Goal: Transaction & Acquisition: Purchase product/service

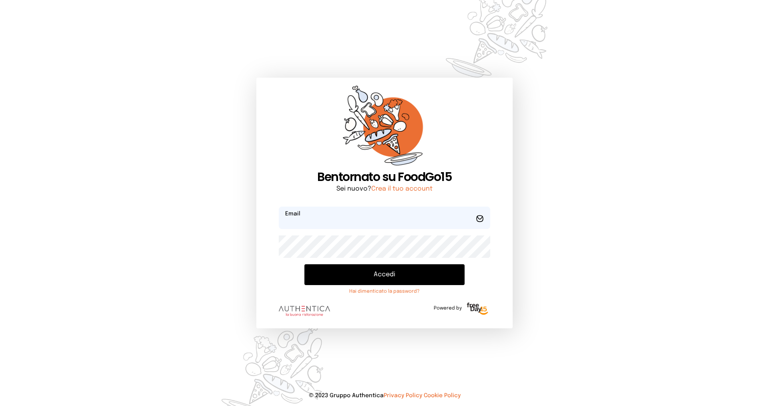
type input "**********"
click at [418, 269] on button "Accedi" at bounding box center [384, 274] width 160 height 21
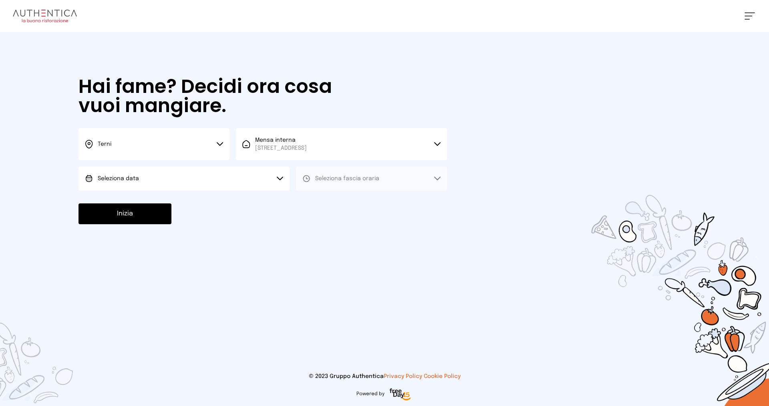
click at [172, 176] on button "Seleziona data" at bounding box center [184, 179] width 211 height 24
click at [174, 199] on li "[DATE], [DATE]" at bounding box center [184, 201] width 211 height 21
click at [365, 177] on span "Seleziona fascia oraria" at bounding box center [347, 179] width 64 height 6
click at [363, 202] on li "Pranzo" at bounding box center [371, 201] width 151 height 21
click at [149, 210] on button "Inizia" at bounding box center [125, 214] width 93 height 21
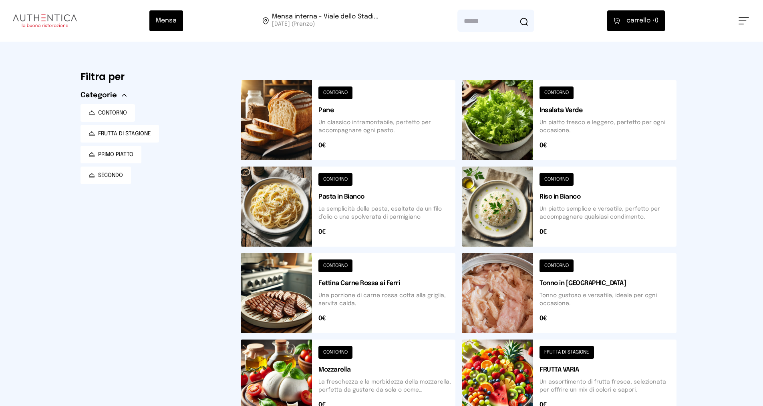
scroll to position [240, 0]
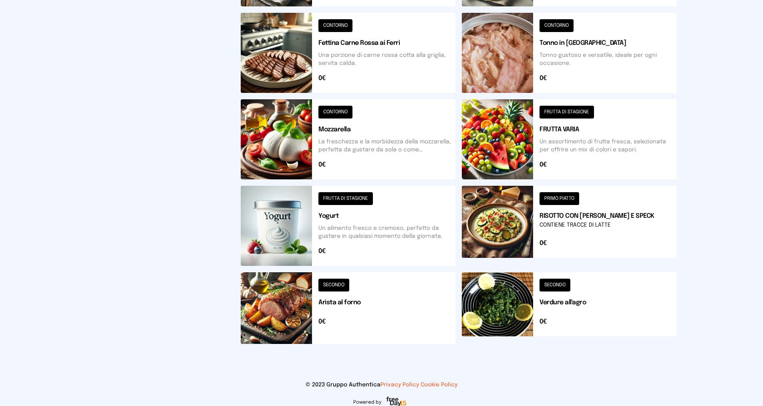
click at [582, 223] on button at bounding box center [569, 226] width 215 height 80
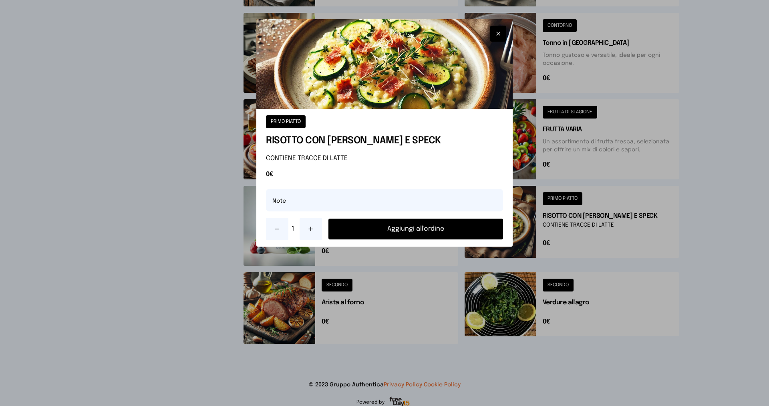
click at [439, 230] on button "Aggiungi all'ordine" at bounding box center [416, 229] width 175 height 21
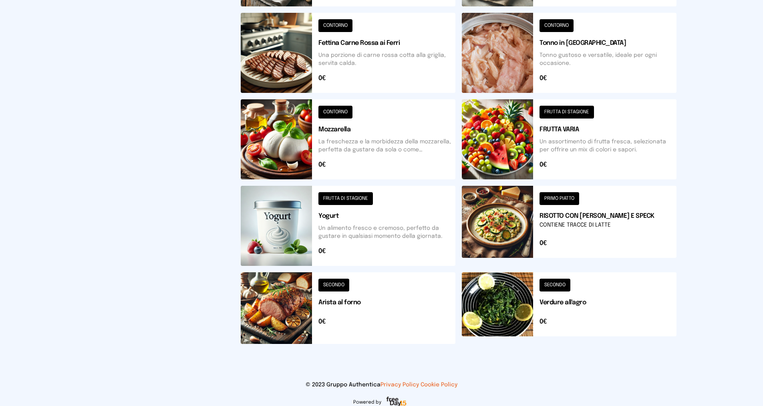
click at [349, 308] on button at bounding box center [348, 308] width 215 height 72
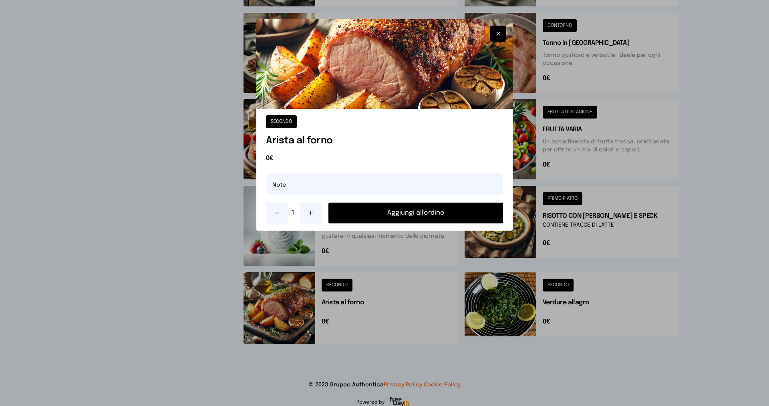
click at [314, 214] on button at bounding box center [311, 213] width 22 height 22
click at [390, 214] on button "Aggiungi all'ordine" at bounding box center [416, 213] width 175 height 21
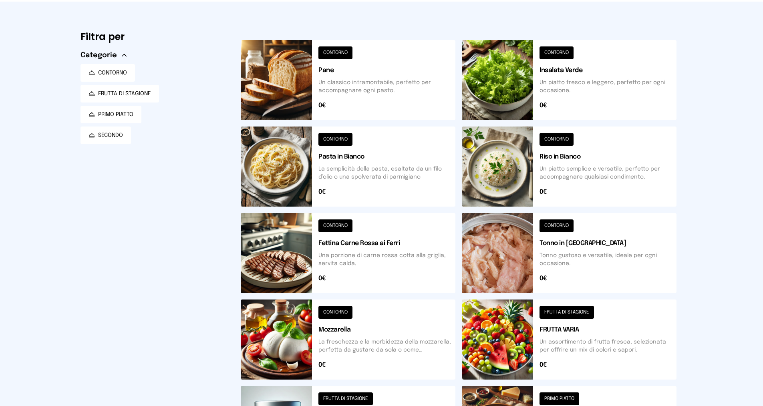
scroll to position [0, 0]
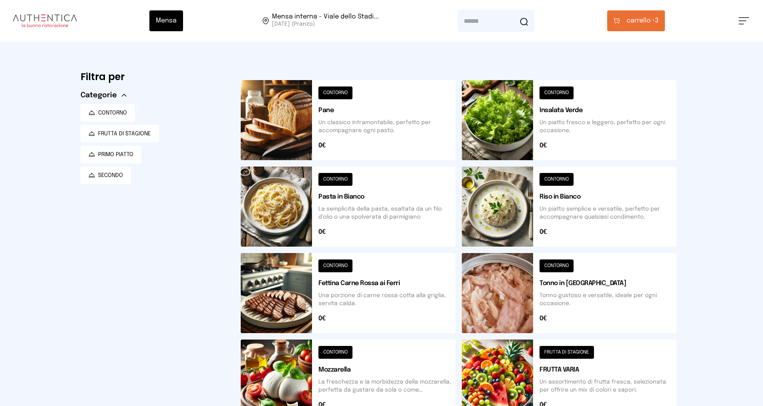
click at [647, 19] on span "carrello •" at bounding box center [641, 21] width 28 height 10
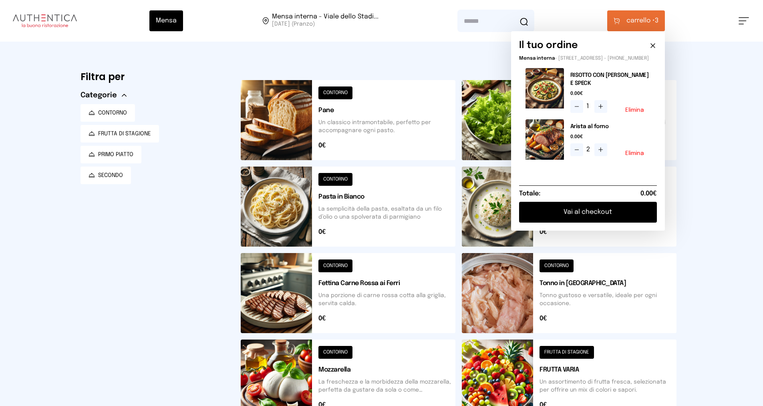
click at [617, 220] on button "Vai al checkout" at bounding box center [588, 212] width 138 height 21
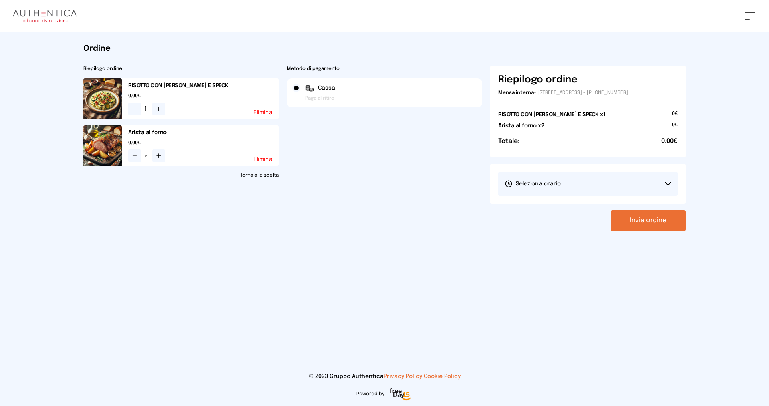
click at [576, 191] on button "Seleziona orario" at bounding box center [587, 184] width 179 height 24
click at [570, 206] on li "1° Turno (13:00 - 15:00)" at bounding box center [587, 206] width 179 height 21
click at [655, 219] on button "Invia ordine" at bounding box center [648, 220] width 75 height 21
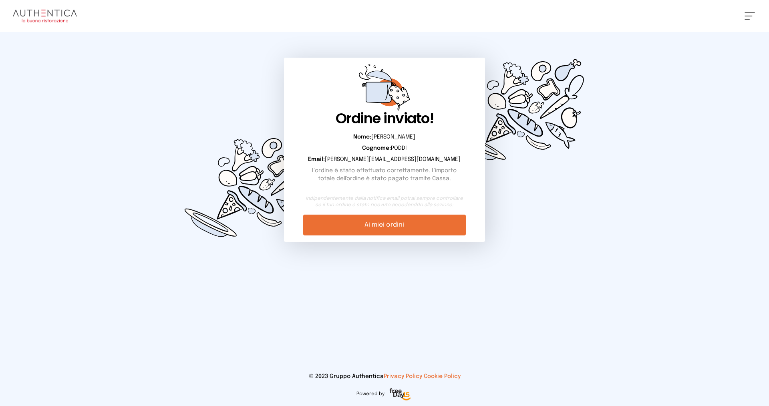
click at [429, 228] on link "Ai miei ordini" at bounding box center [384, 225] width 162 height 21
